Goal: Task Accomplishment & Management: Complete application form

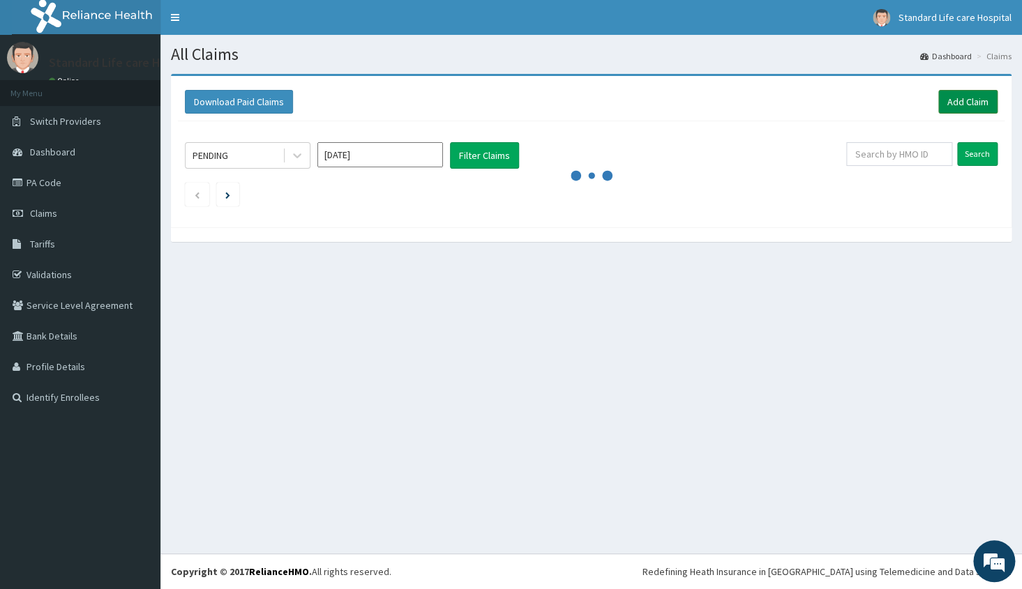
click at [969, 101] on link "Add Claim" at bounding box center [967, 102] width 59 height 24
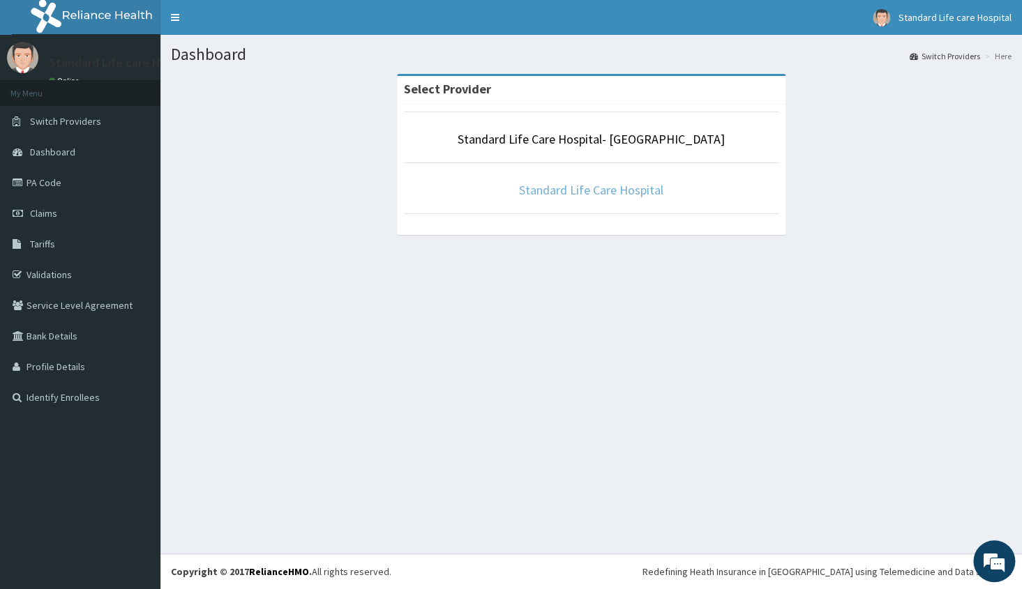
click at [654, 196] on link "Standard Life Care Hospital" at bounding box center [591, 190] width 144 height 16
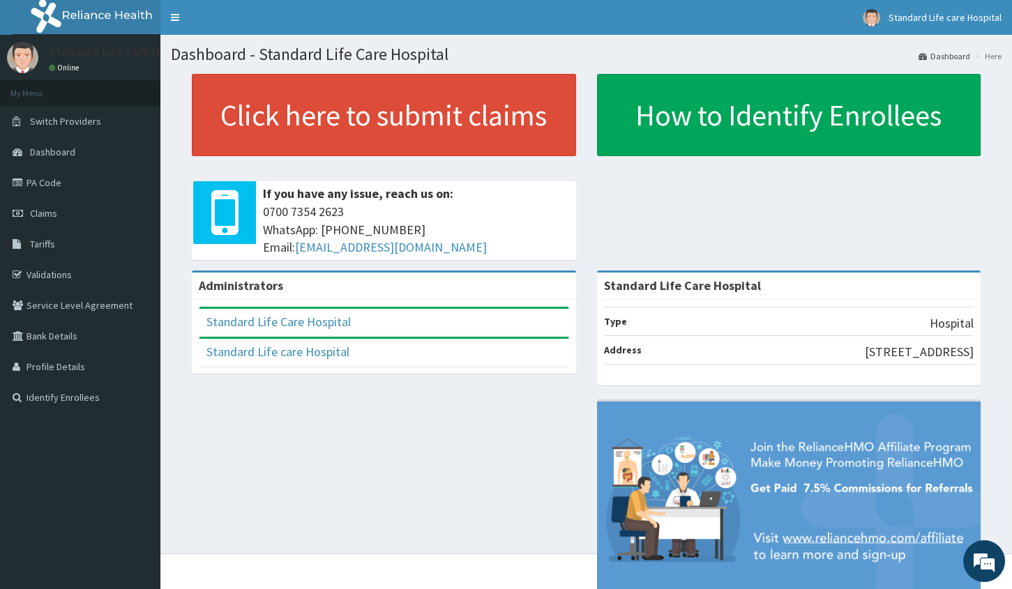
scroll to position [51, 0]
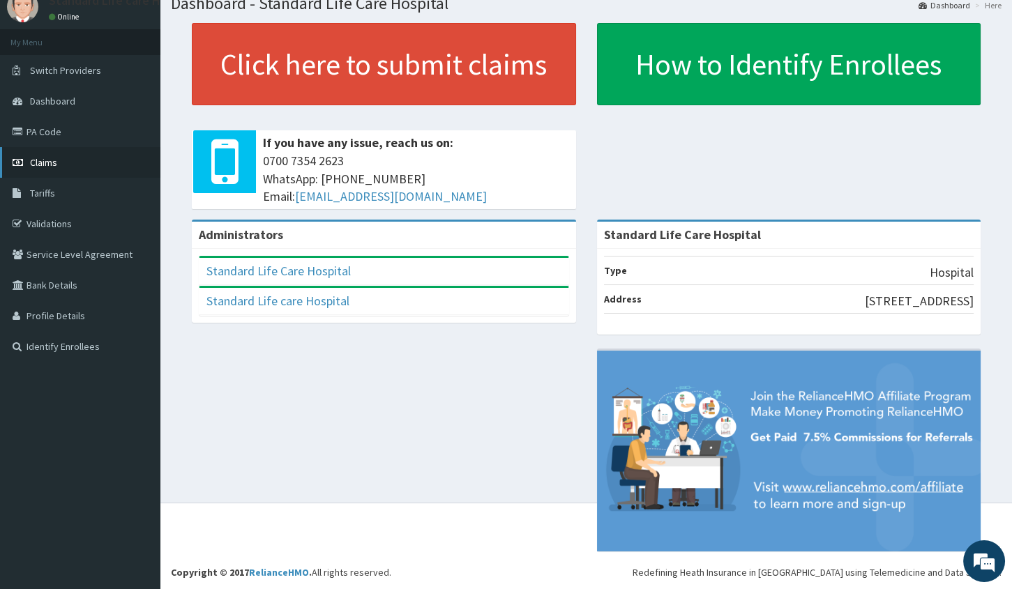
click at [56, 155] on link "Claims" at bounding box center [80, 162] width 160 height 31
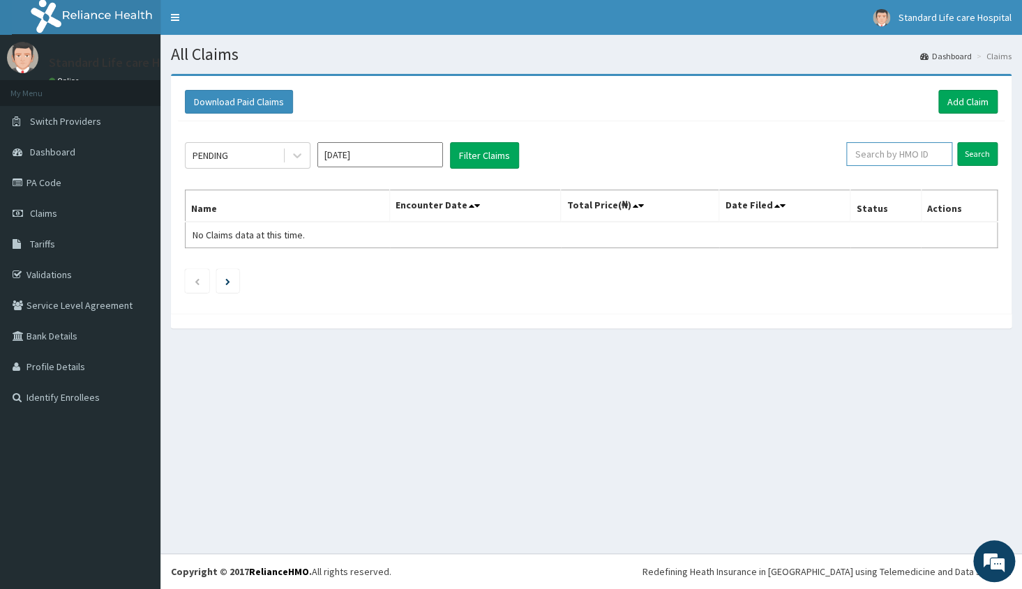
click at [932, 158] on input "text" at bounding box center [899, 154] width 106 height 24
type input "dil/10130/a"
click at [977, 152] on input "Search" at bounding box center [977, 154] width 40 height 24
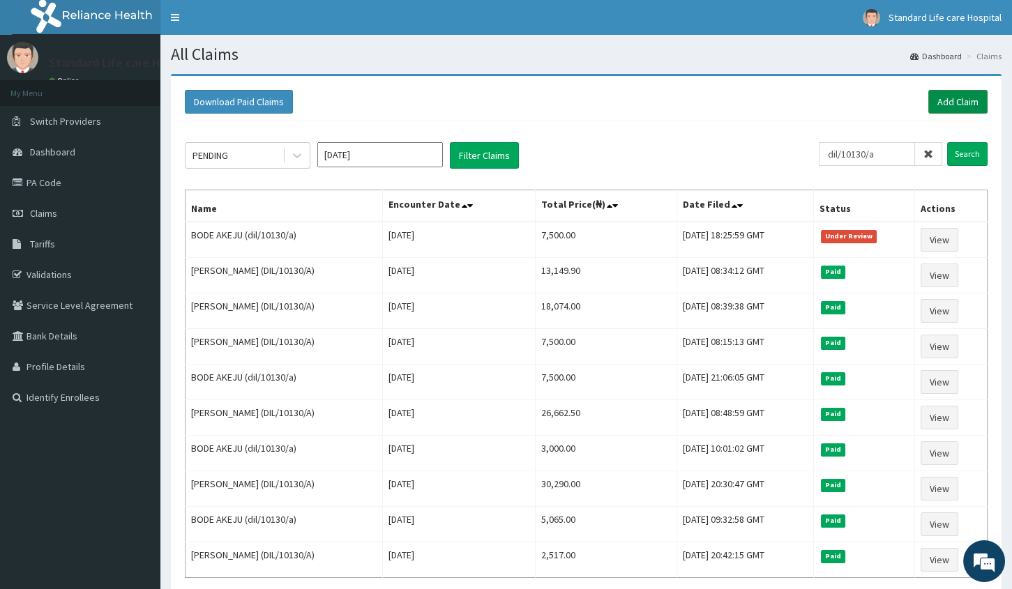
click at [946, 98] on link "Add Claim" at bounding box center [957, 102] width 59 height 24
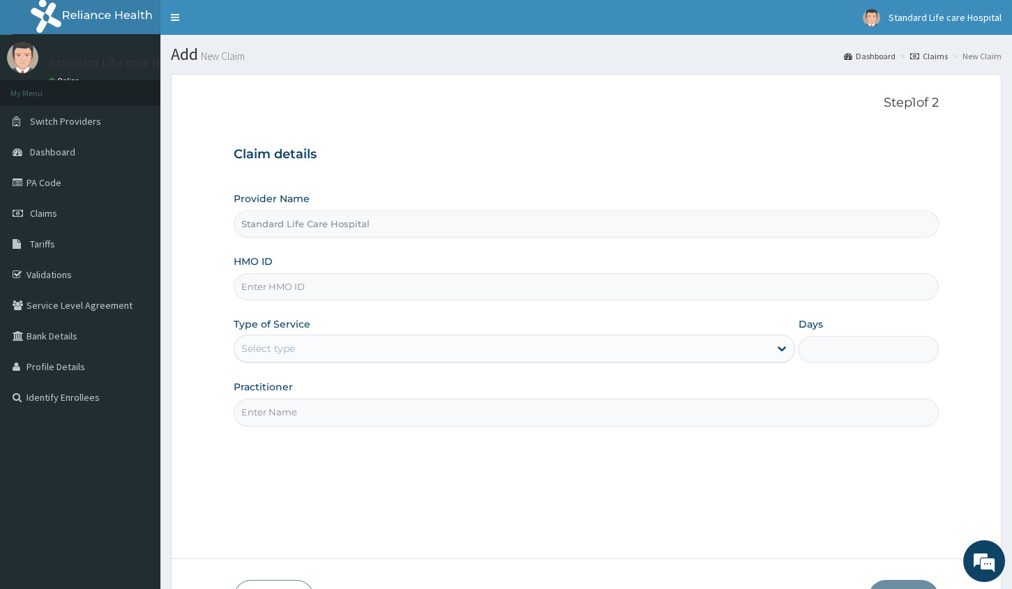
click at [515, 278] on input "HMO ID" at bounding box center [586, 286] width 705 height 27
type input "DIL/10130/A"
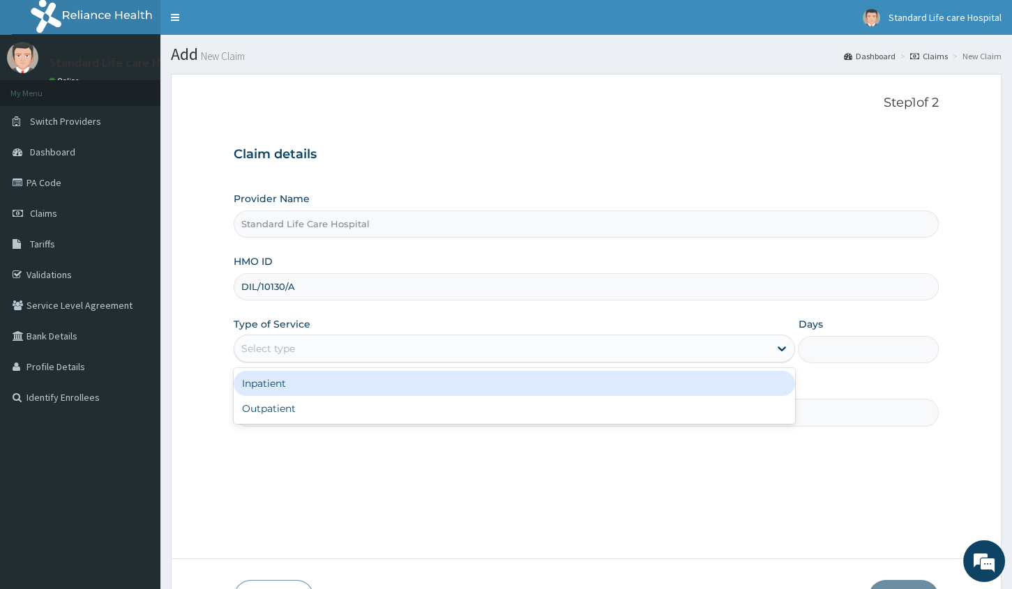
click at [282, 344] on div "Select type" at bounding box center [268, 349] width 54 height 14
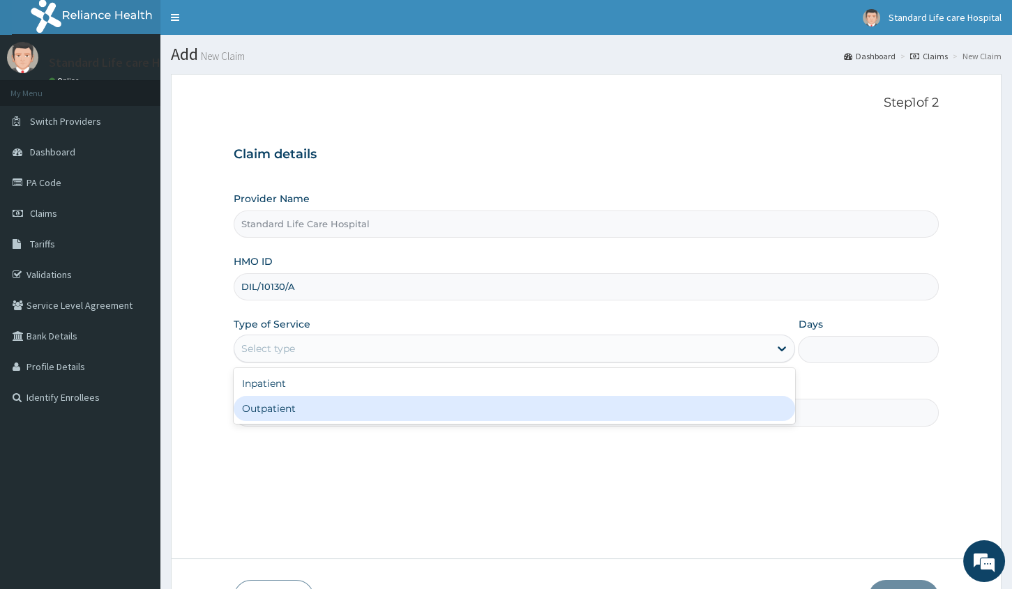
click at [243, 408] on div "Outpatient" at bounding box center [514, 408] width 561 height 25
type input "1"
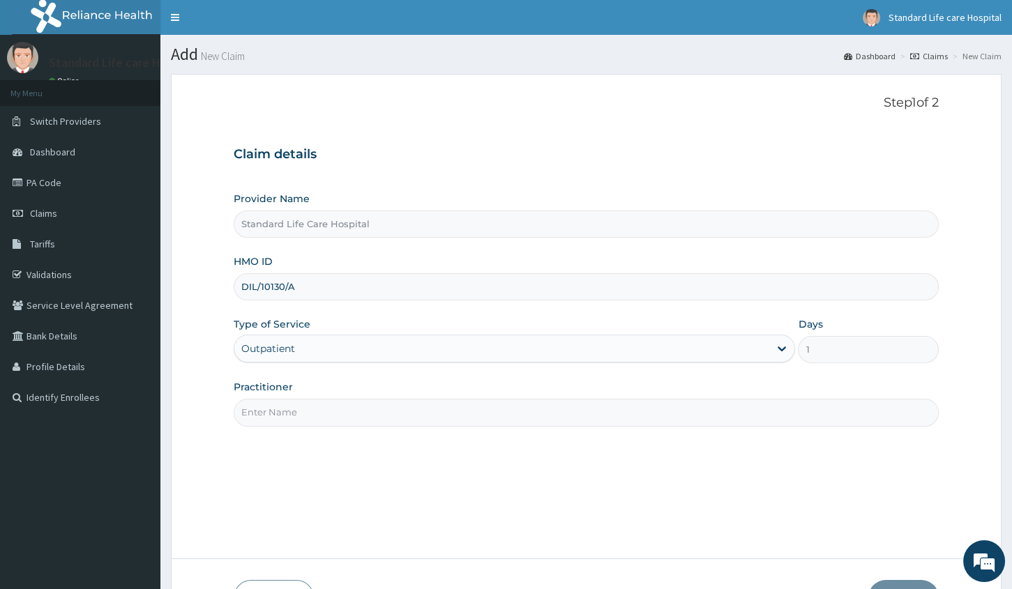
click at [436, 418] on input "Practitioner" at bounding box center [586, 412] width 705 height 27
